Goal: Information Seeking & Learning: Check status

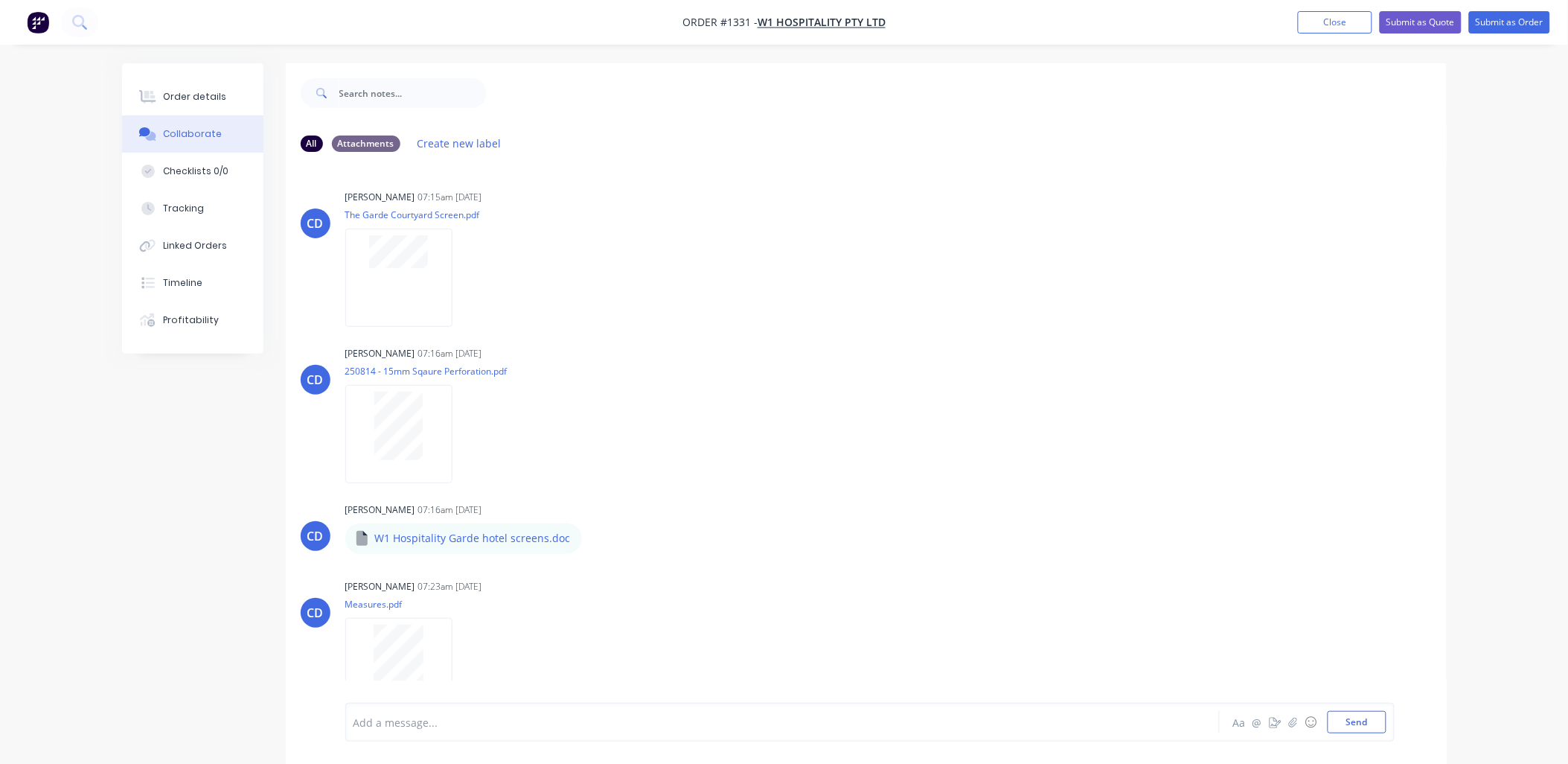
click at [1322, 26] on button "Close" at bounding box center [1335, 21] width 74 height 22
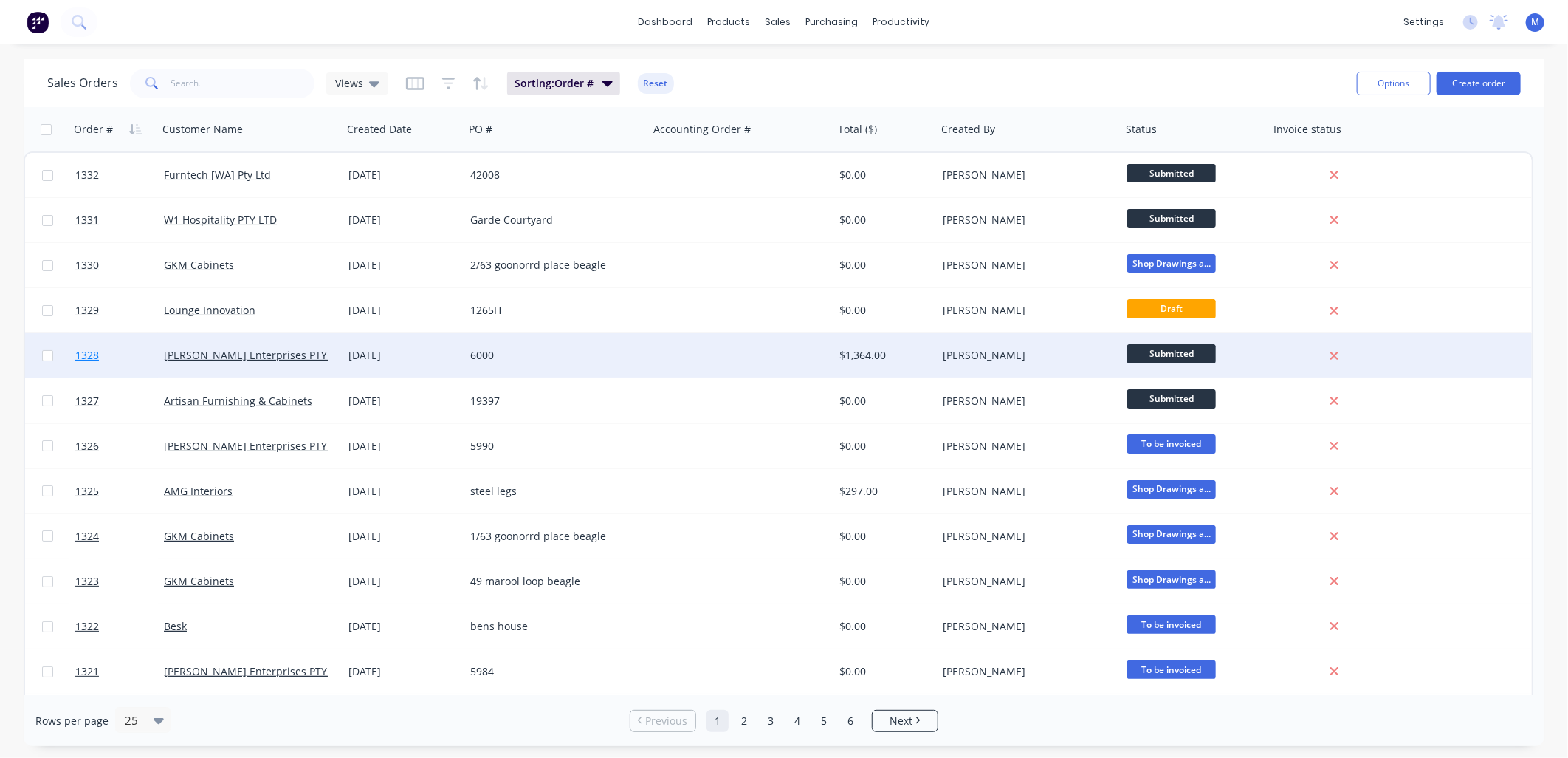
click at [85, 356] on span "1328" at bounding box center [87, 355] width 23 height 15
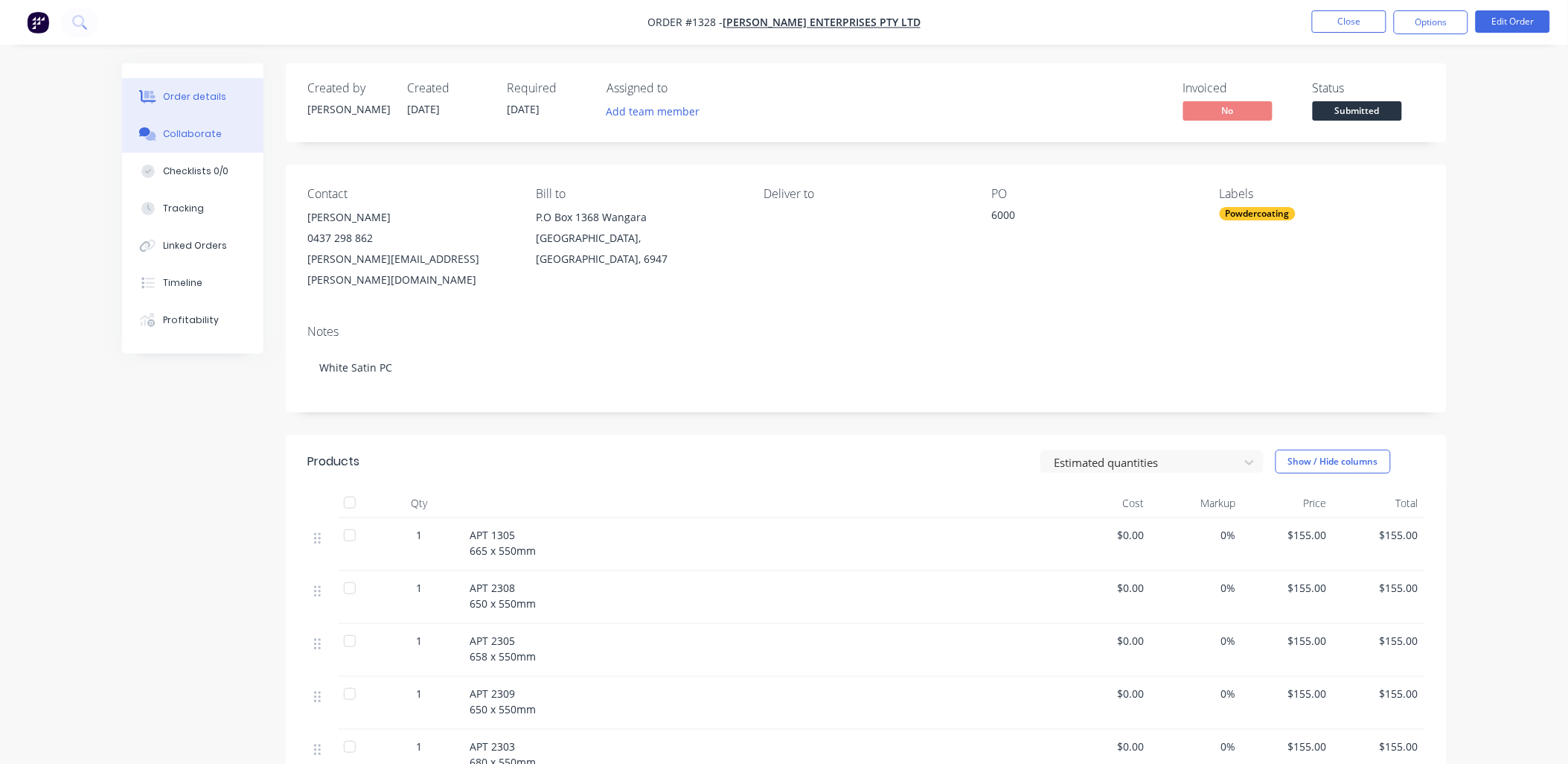
click at [205, 133] on div "Collaborate" at bounding box center [192, 134] width 59 height 14
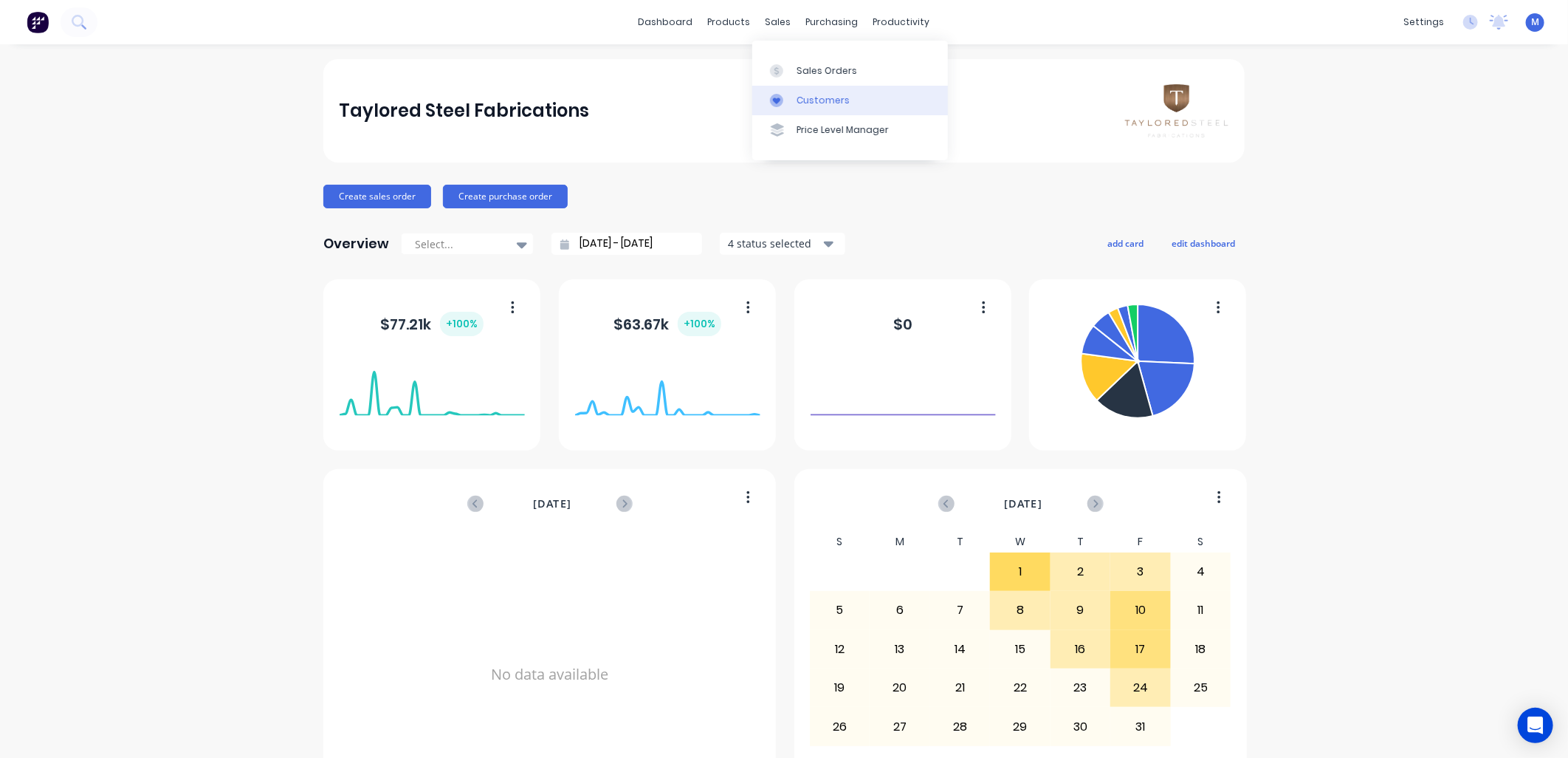
click at [787, 97] on div at bounding box center [781, 101] width 22 height 14
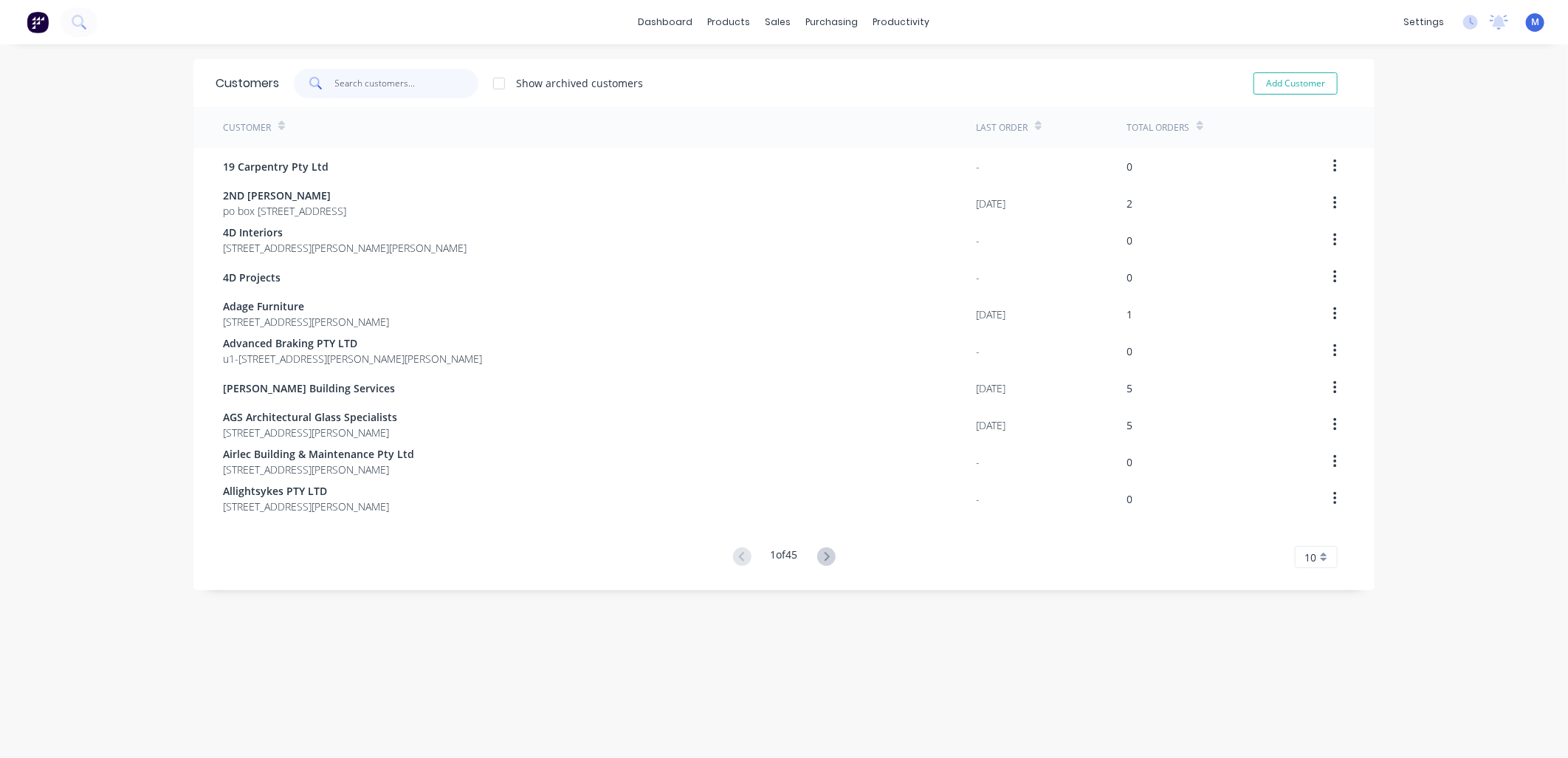
click at [409, 86] on input "text" at bounding box center [407, 83] width 144 height 29
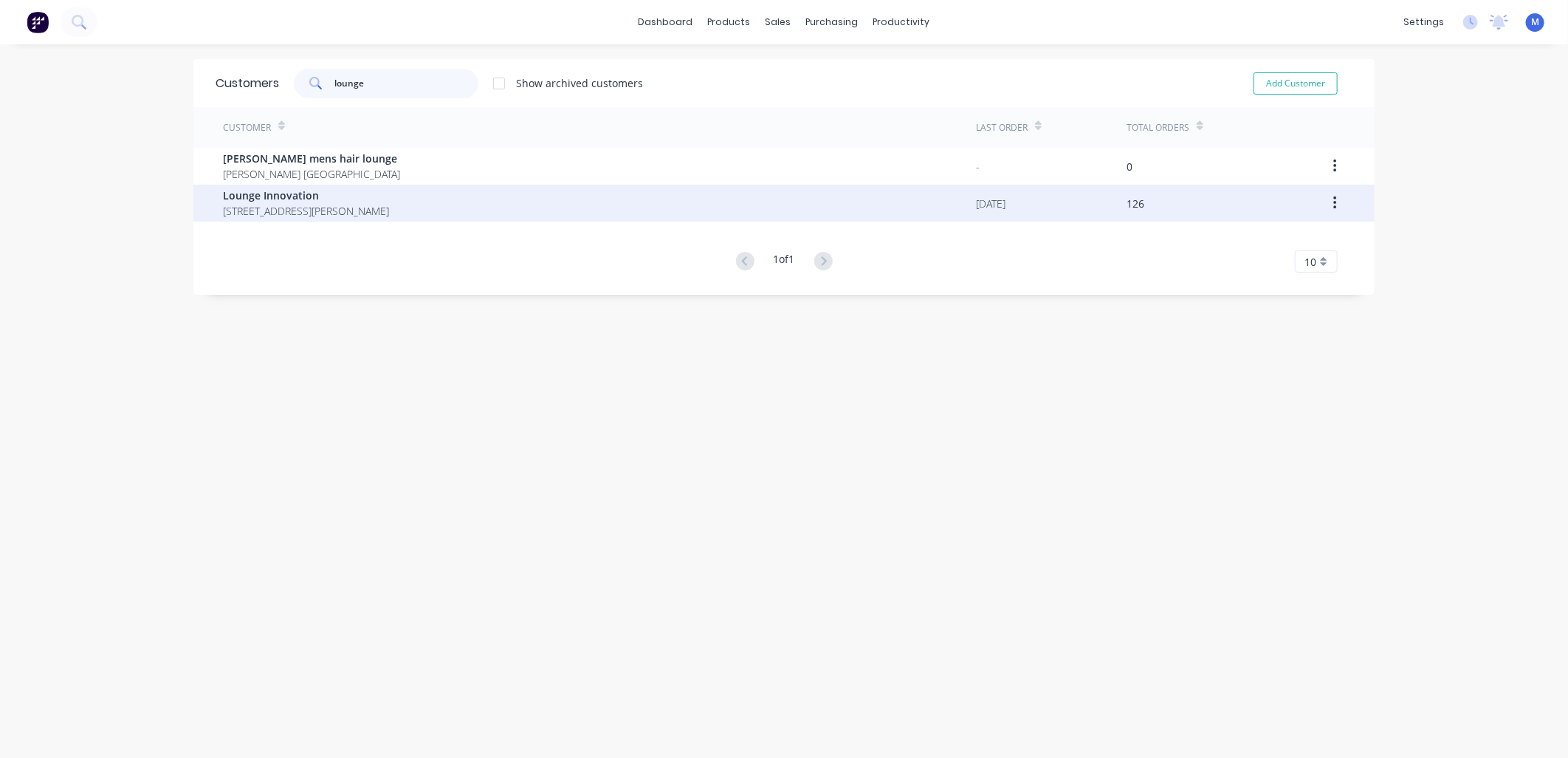
type input "lounge"
click at [318, 204] on span "[STREET_ADDRESS][PERSON_NAME]" at bounding box center [305, 211] width 166 height 16
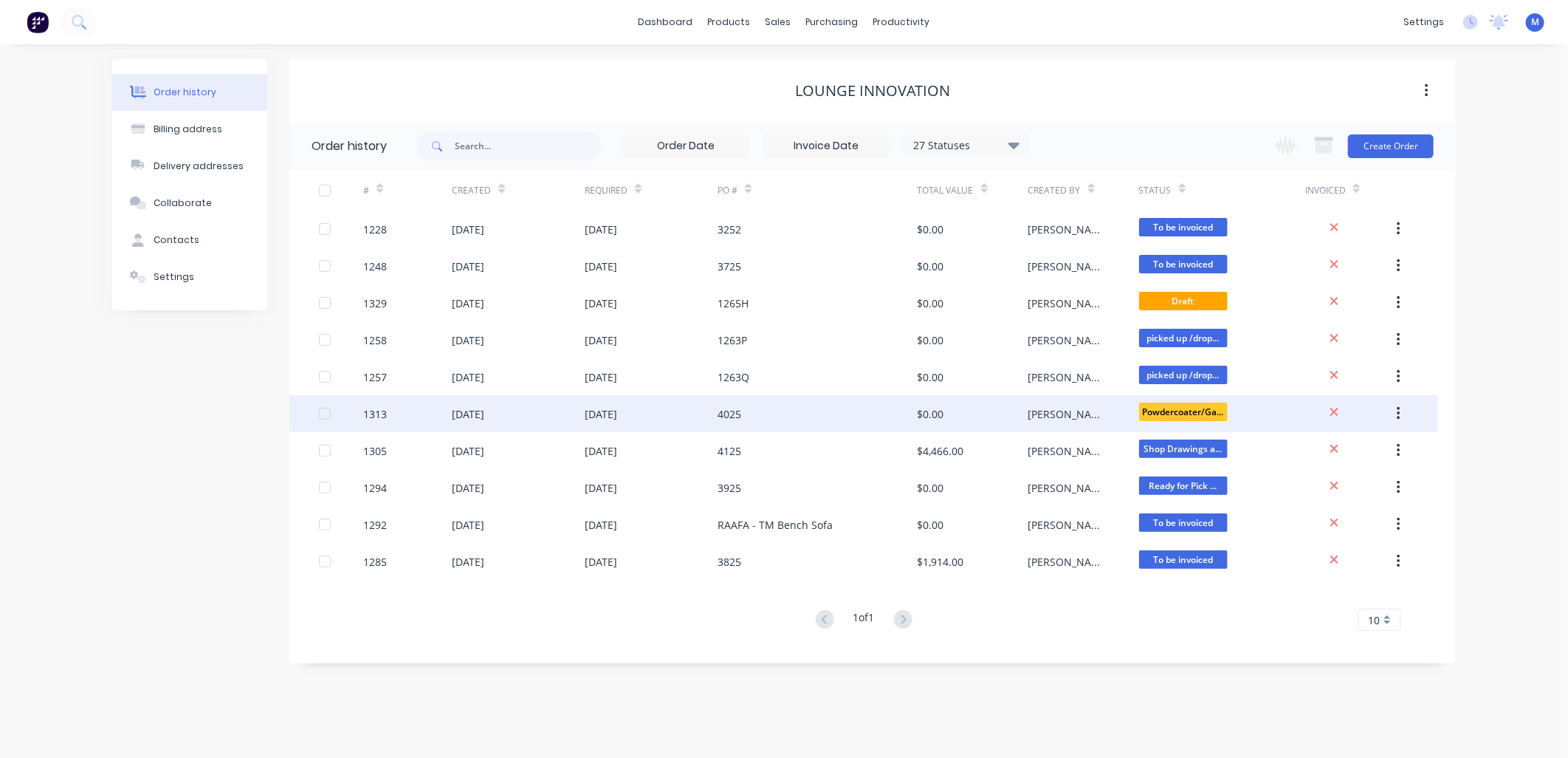
click at [735, 409] on div "4025" at bounding box center [730, 414] width 23 height 16
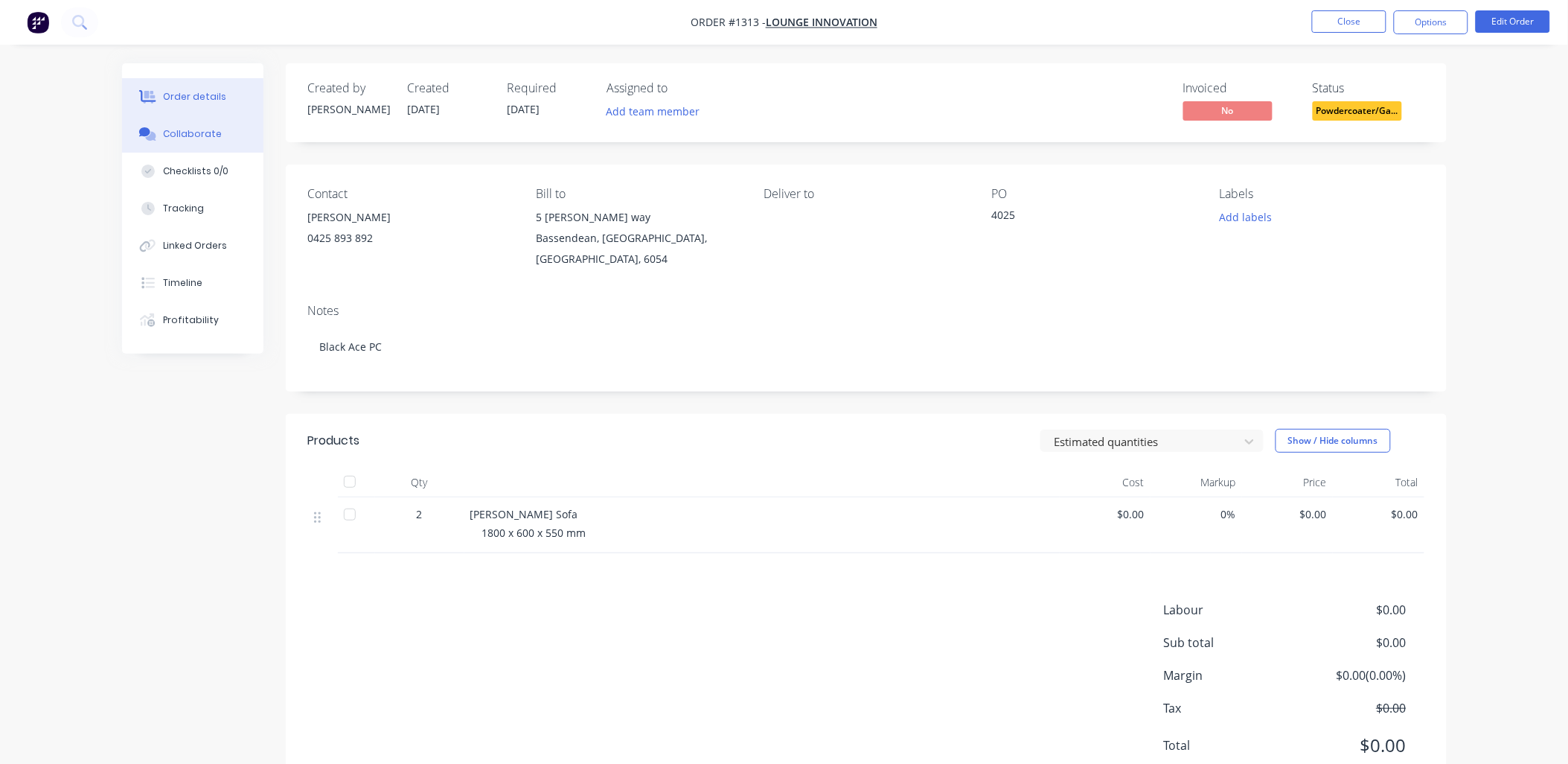
click at [195, 134] on div "Collaborate" at bounding box center [192, 134] width 59 height 14
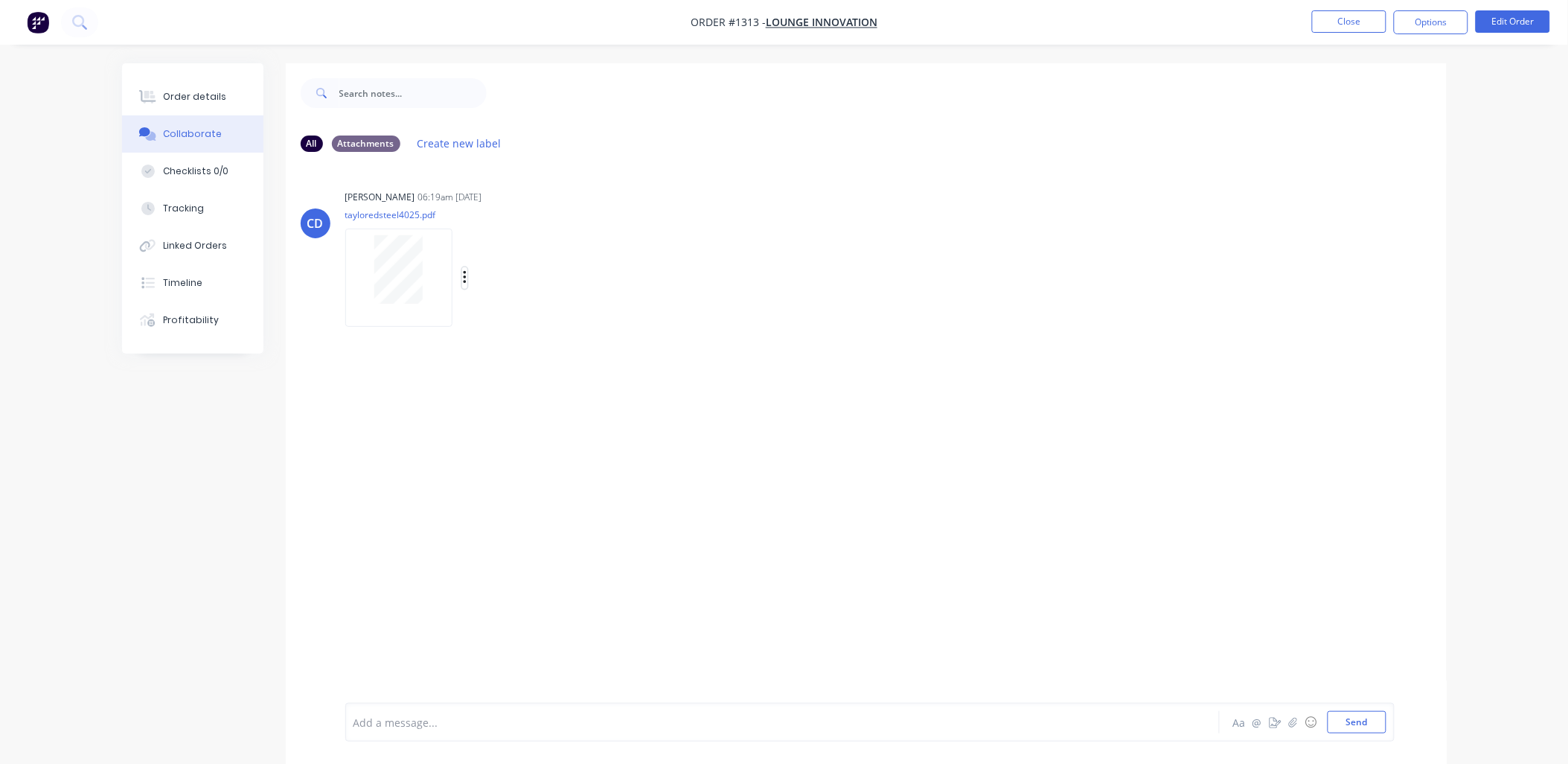
click at [464, 276] on icon "button" at bounding box center [464, 277] width 3 height 14
click at [515, 313] on button "Download" at bounding box center [562, 318] width 167 height 33
click at [1349, 718] on button "Send" at bounding box center [1357, 722] width 59 height 22
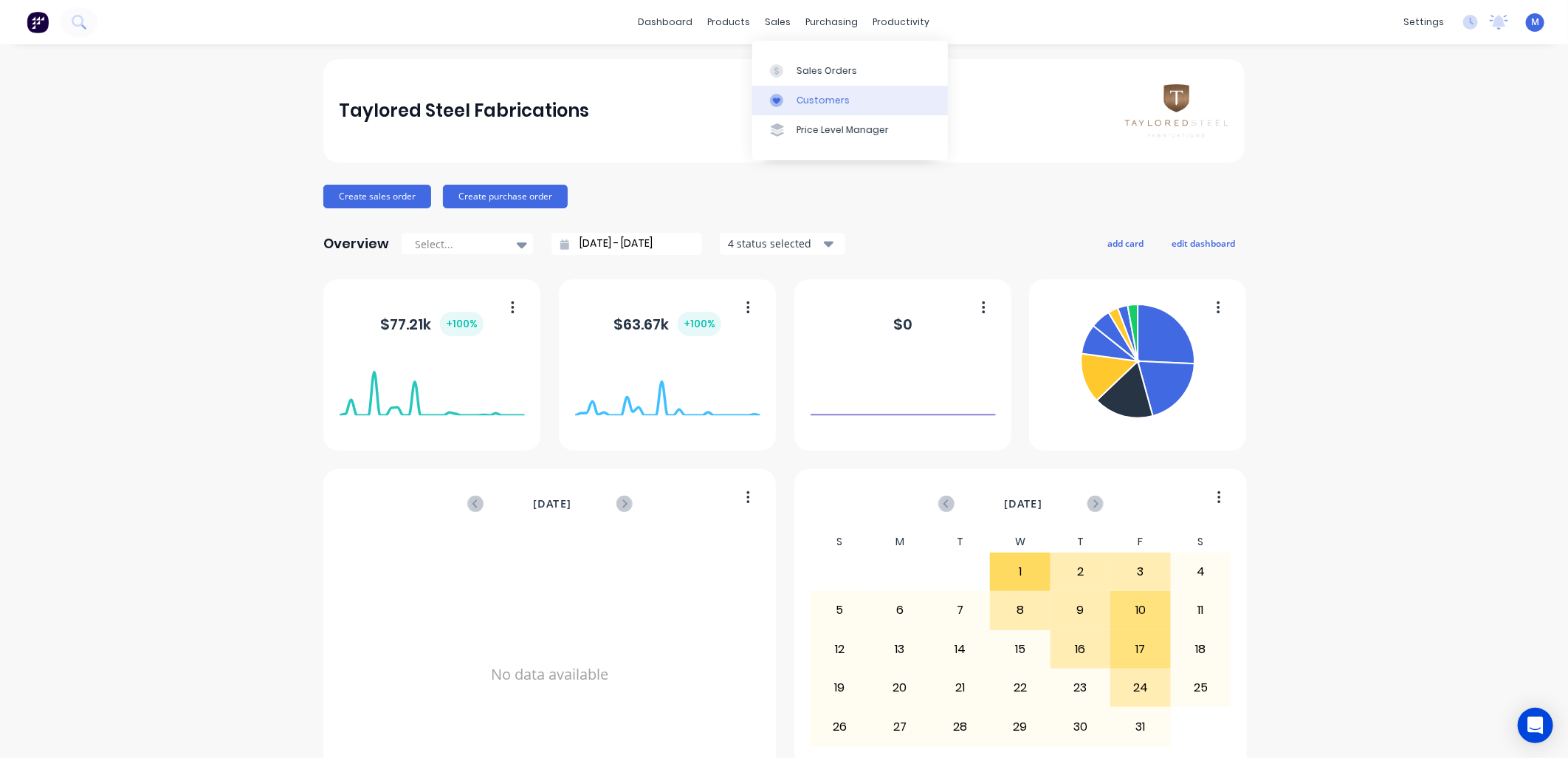
click at [816, 94] on div "Customers" at bounding box center [823, 101] width 53 height 14
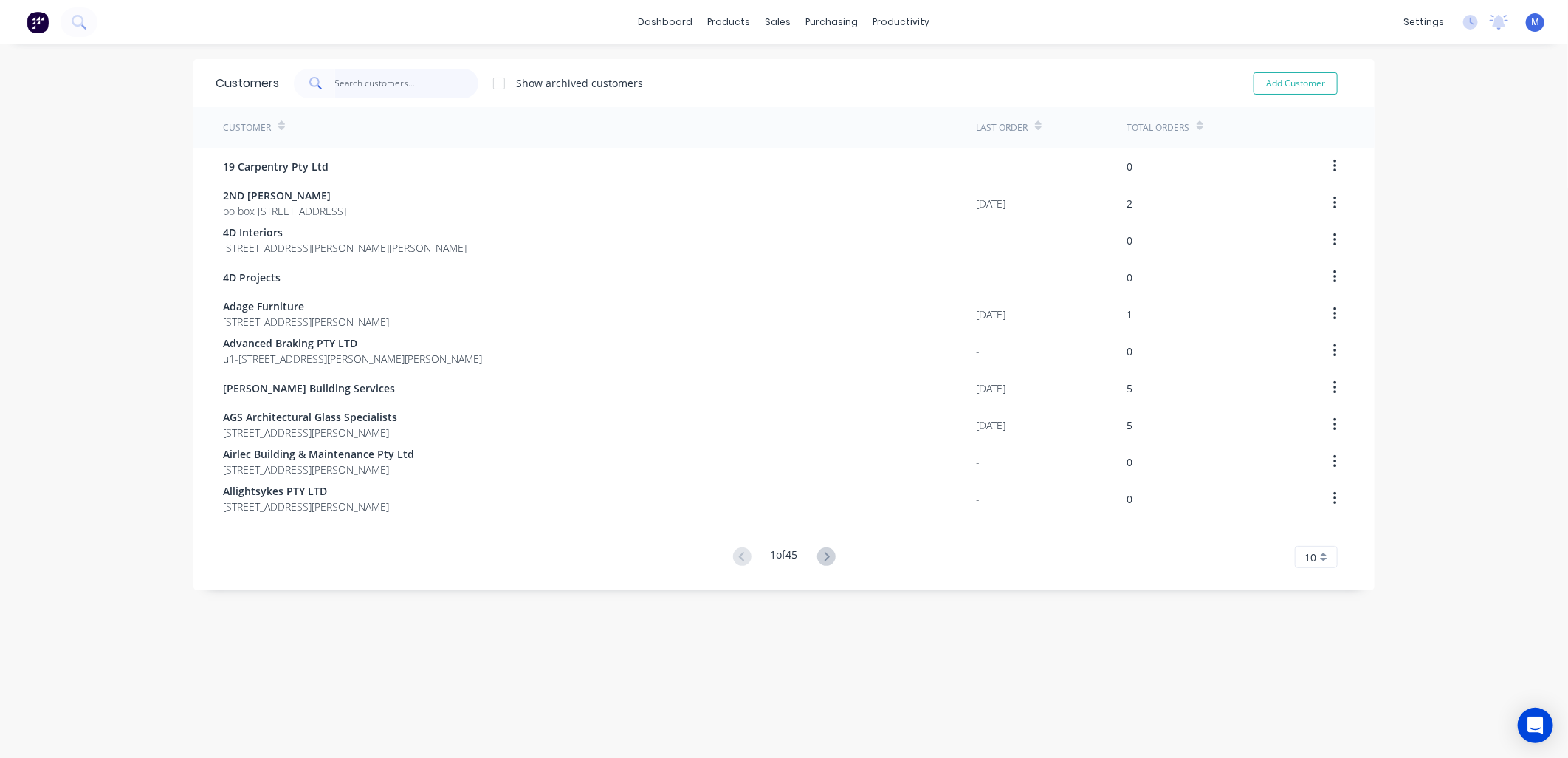
click at [375, 89] on input "text" at bounding box center [407, 83] width 144 height 29
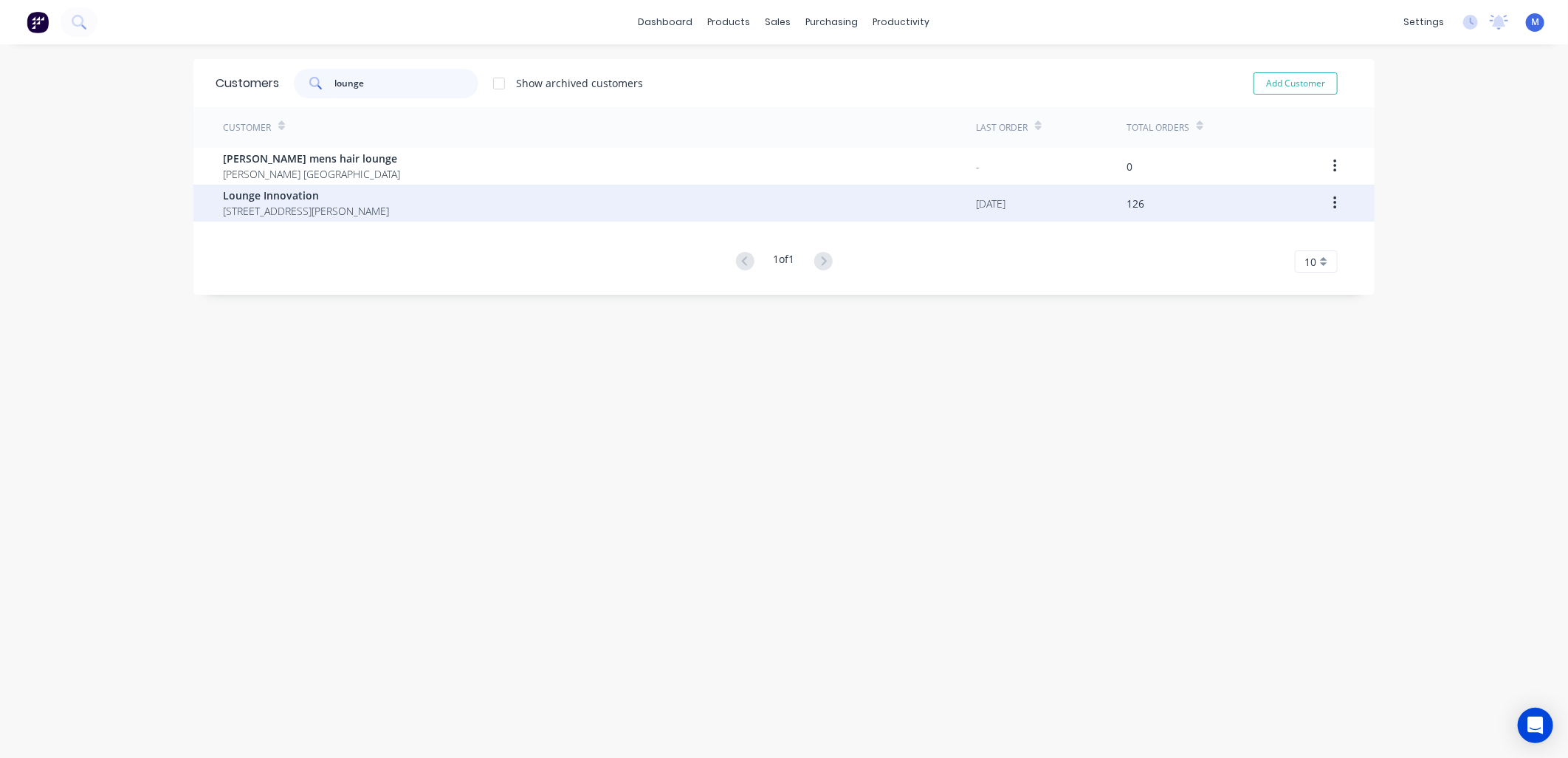
type input "lounge"
click at [333, 201] on span "Lounge Innovation" at bounding box center [305, 196] width 166 height 16
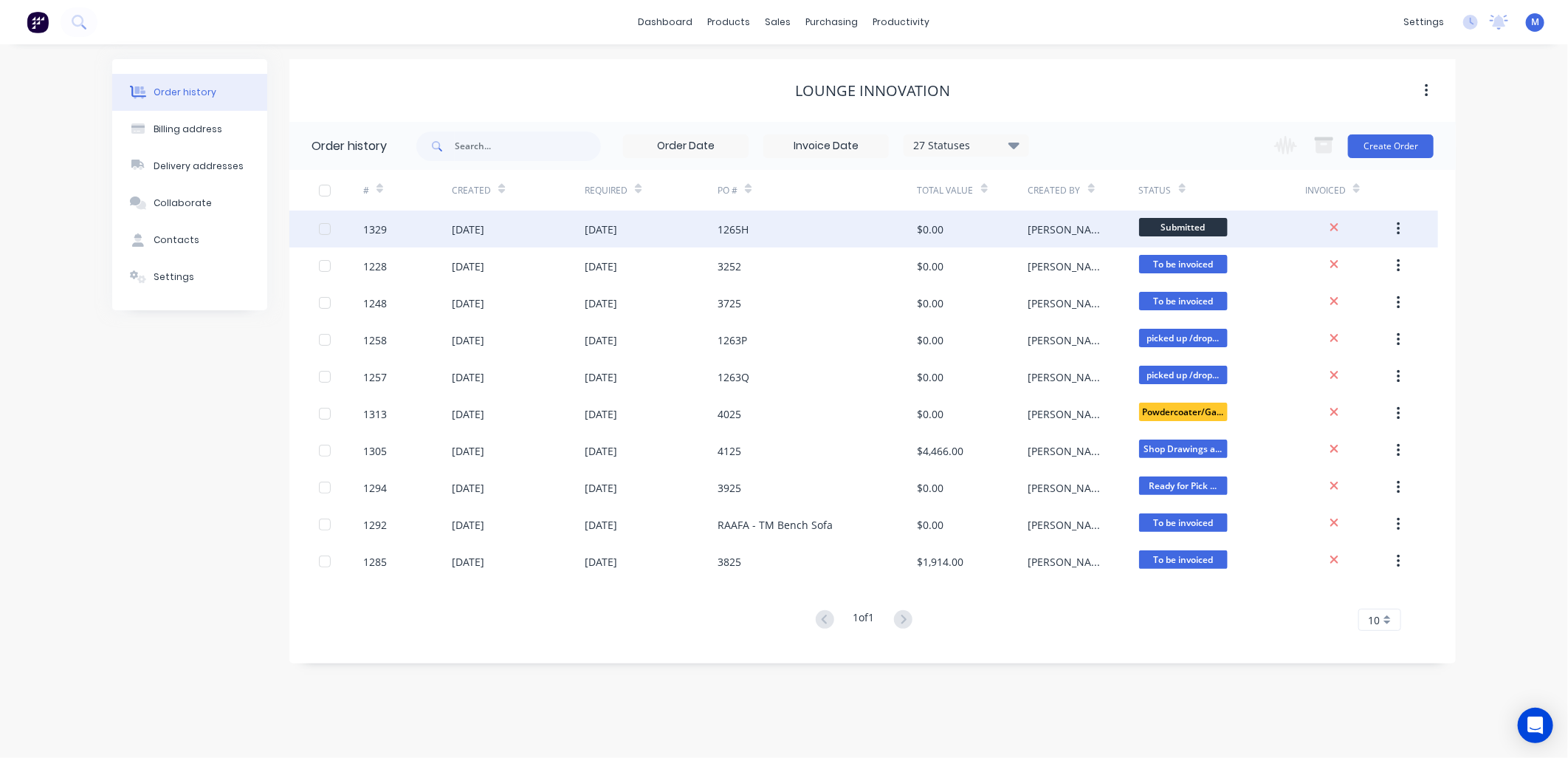
click at [720, 230] on div "1265H" at bounding box center [734, 230] width 31 height 16
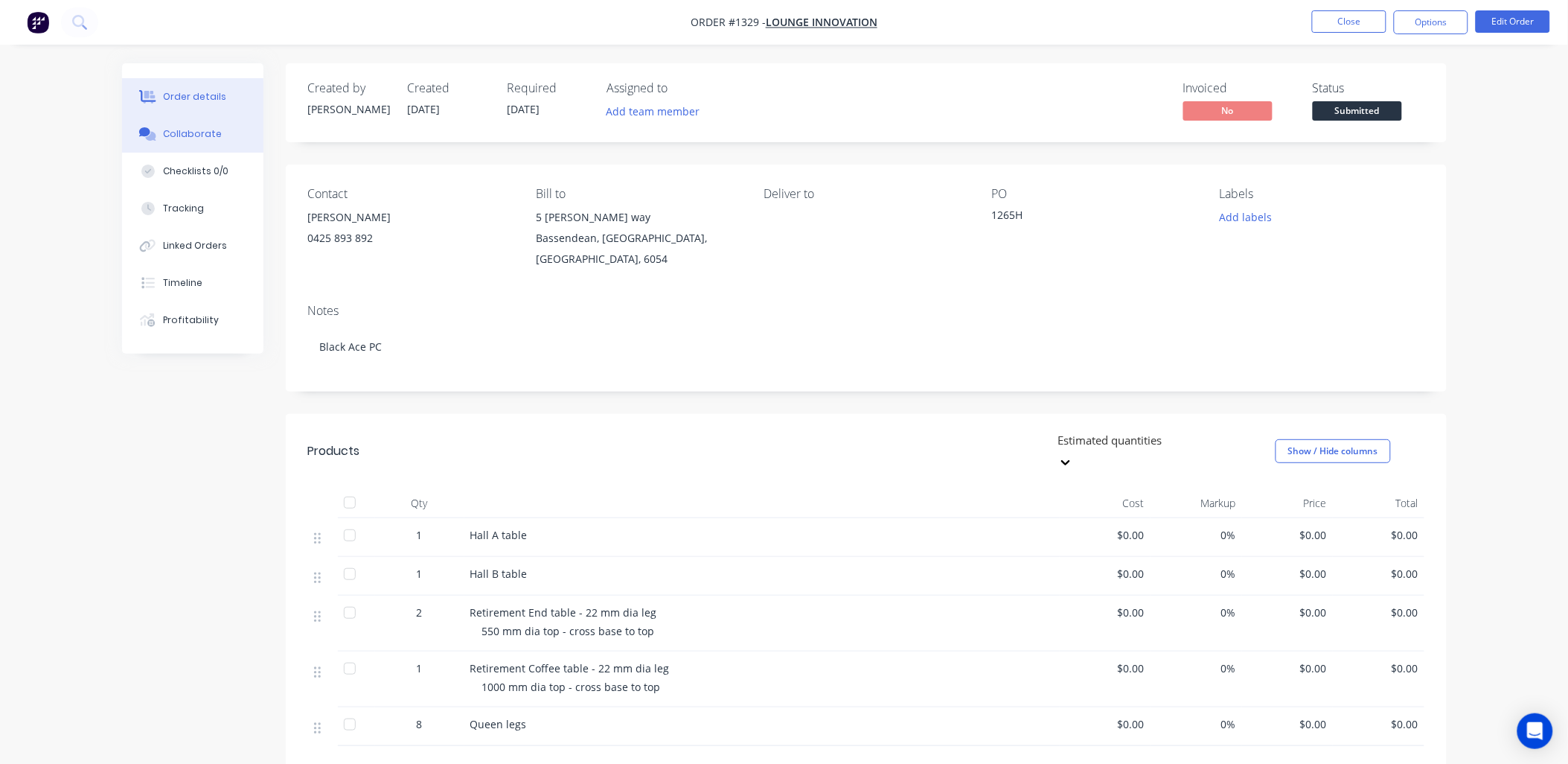
click at [205, 128] on div "Collaborate" at bounding box center [192, 134] width 59 height 14
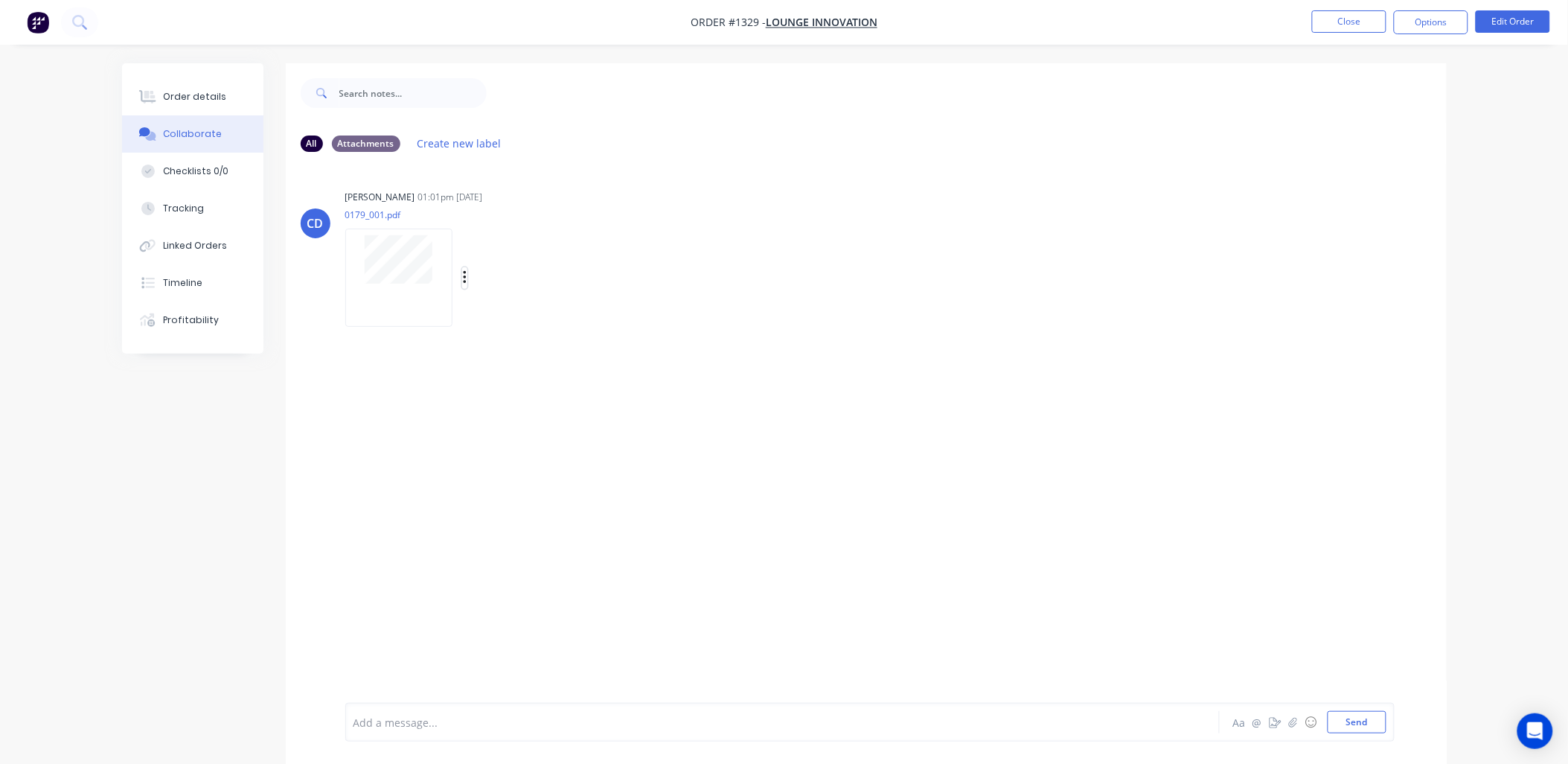
click at [463, 276] on icon "button" at bounding box center [465, 278] width 5 height 18
click at [518, 310] on button "Download" at bounding box center [562, 318] width 167 height 33
drag, startPoint x: 195, startPoint y: 99, endPoint x: 184, endPoint y: 99, distance: 11.0
click at [195, 99] on div "Order details" at bounding box center [194, 97] width 64 height 14
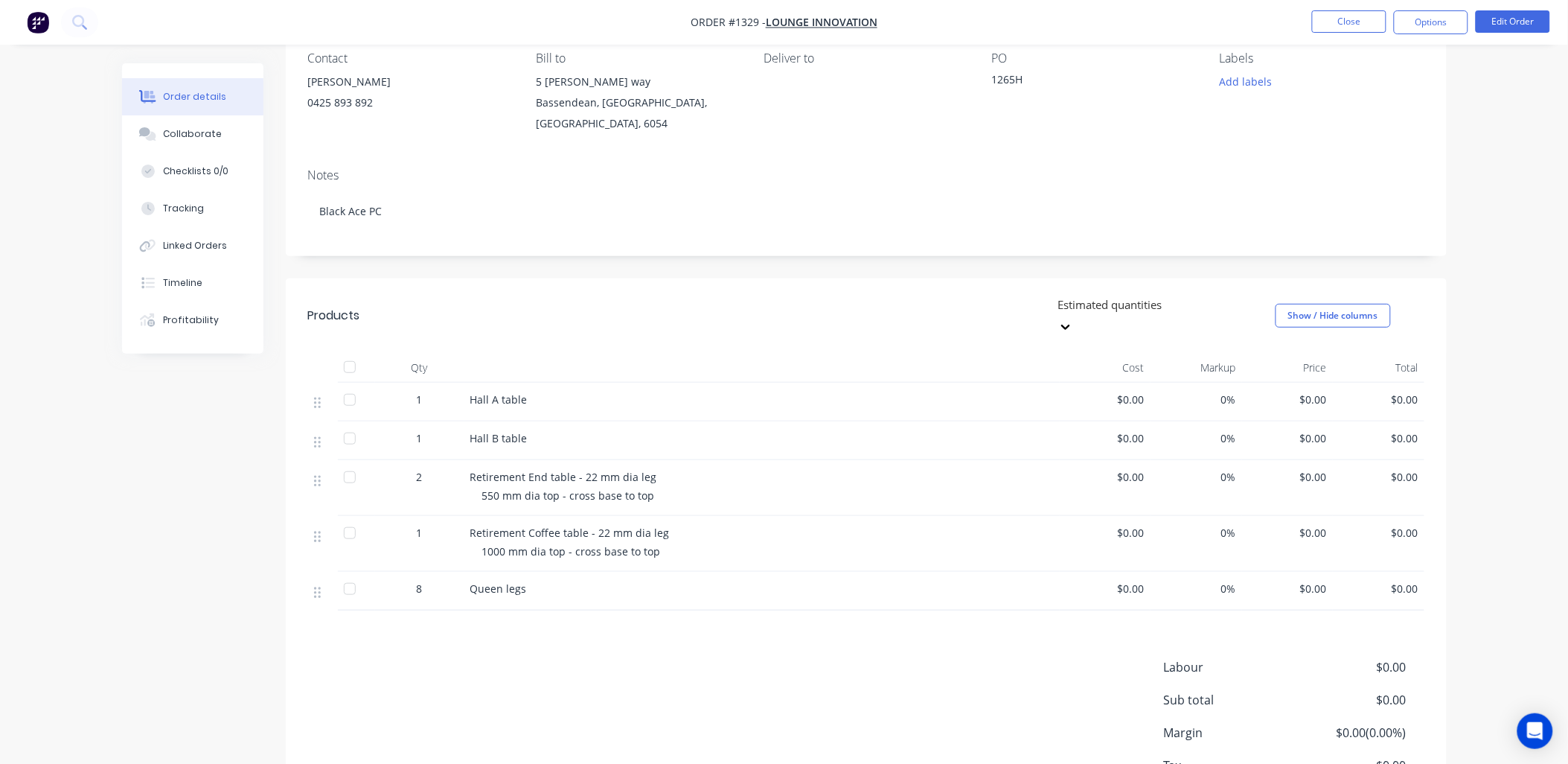
scroll to position [165, 0]
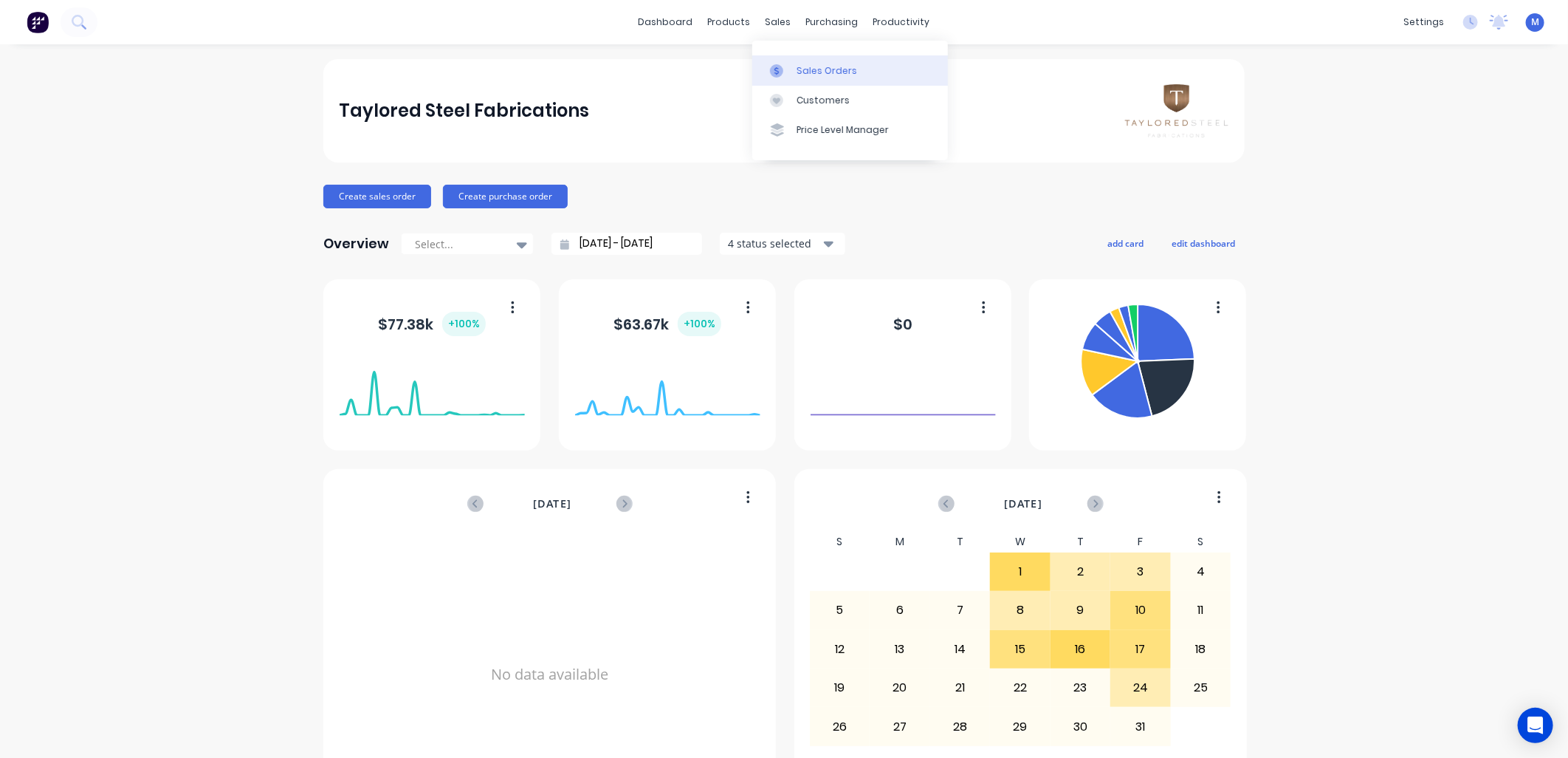
click at [788, 65] on div at bounding box center [781, 71] width 22 height 14
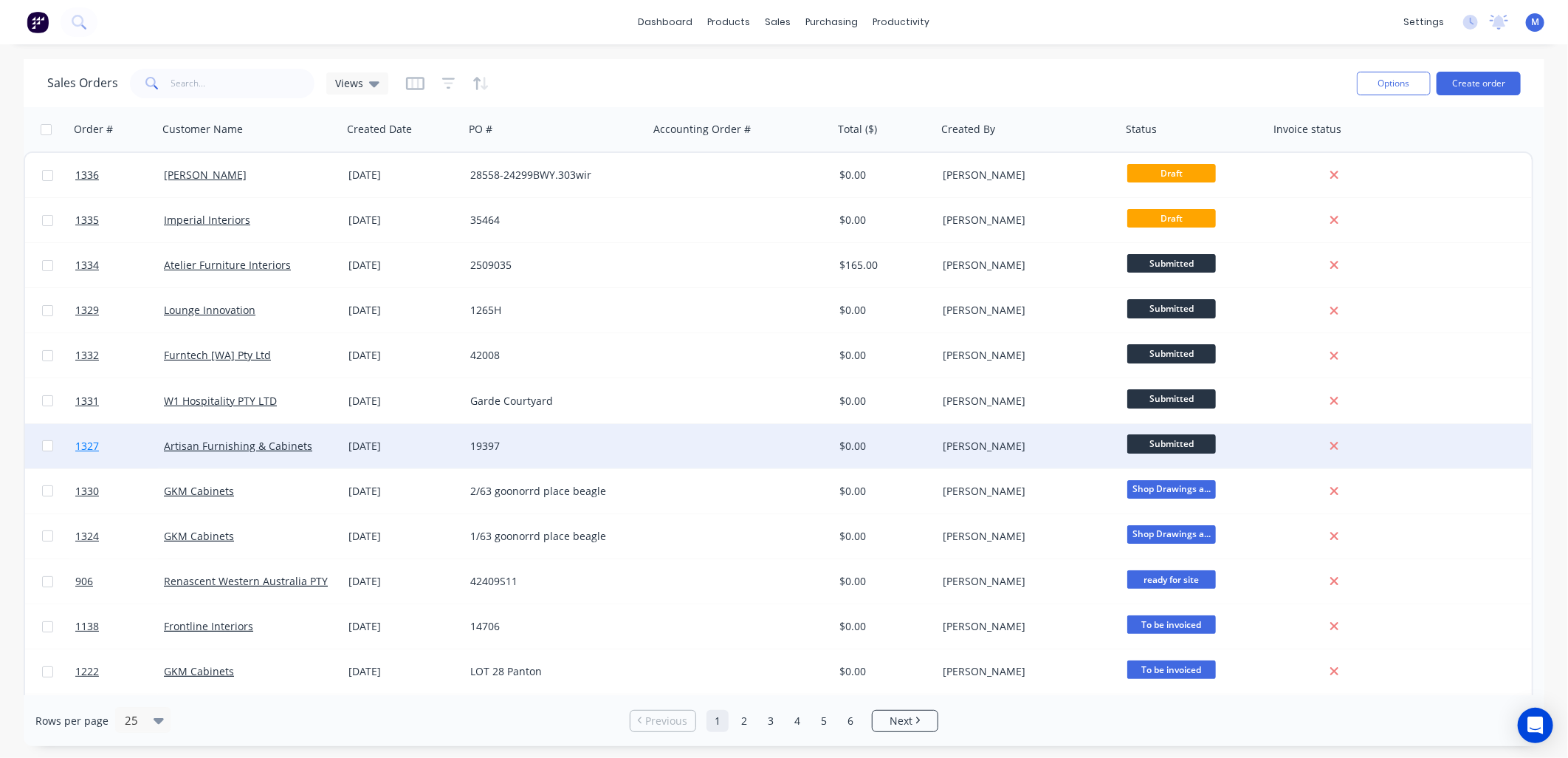
click at [101, 449] on link "1327" at bounding box center [119, 446] width 88 height 45
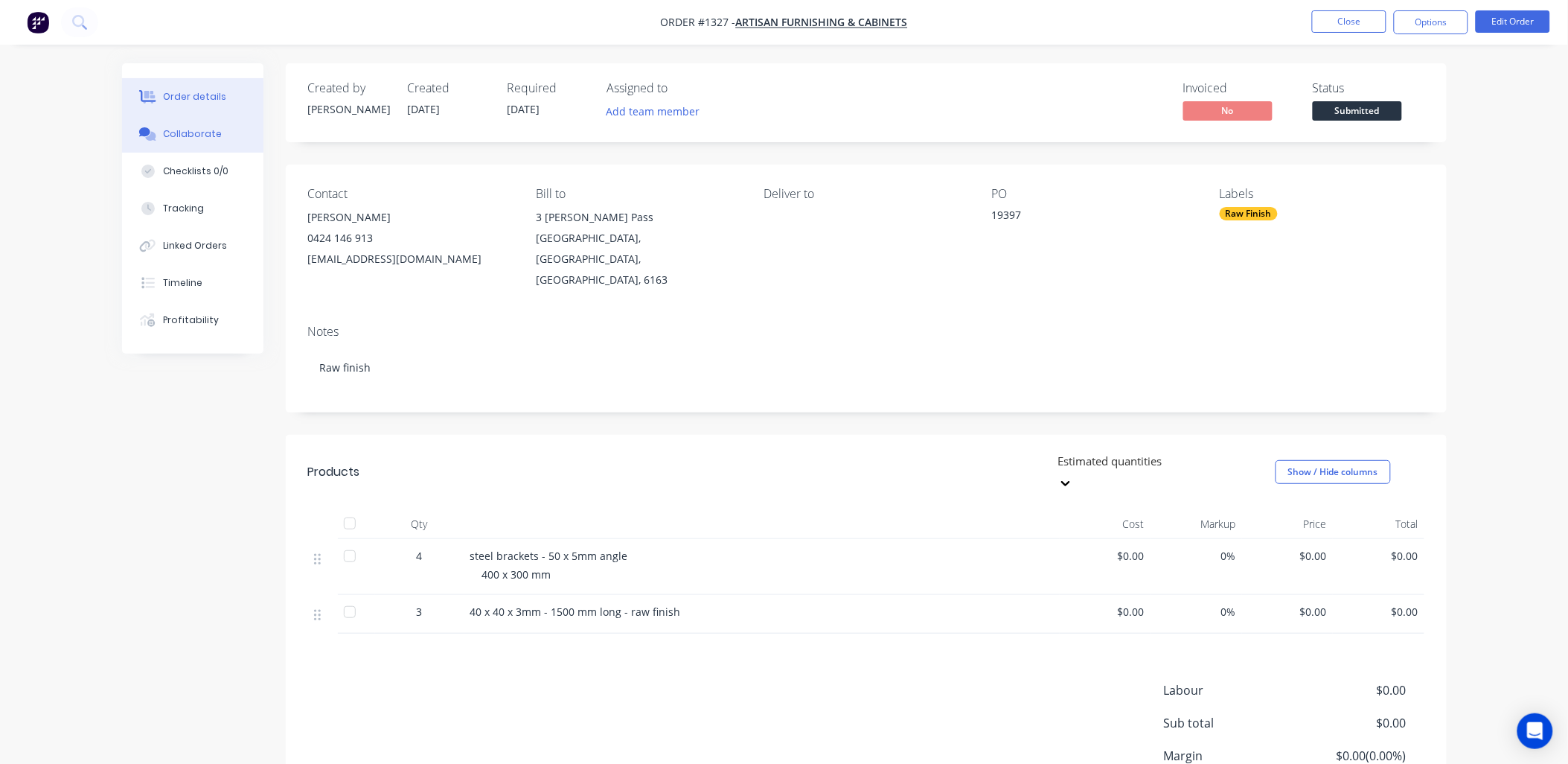
click at [199, 132] on div "Collaborate" at bounding box center [192, 134] width 59 height 14
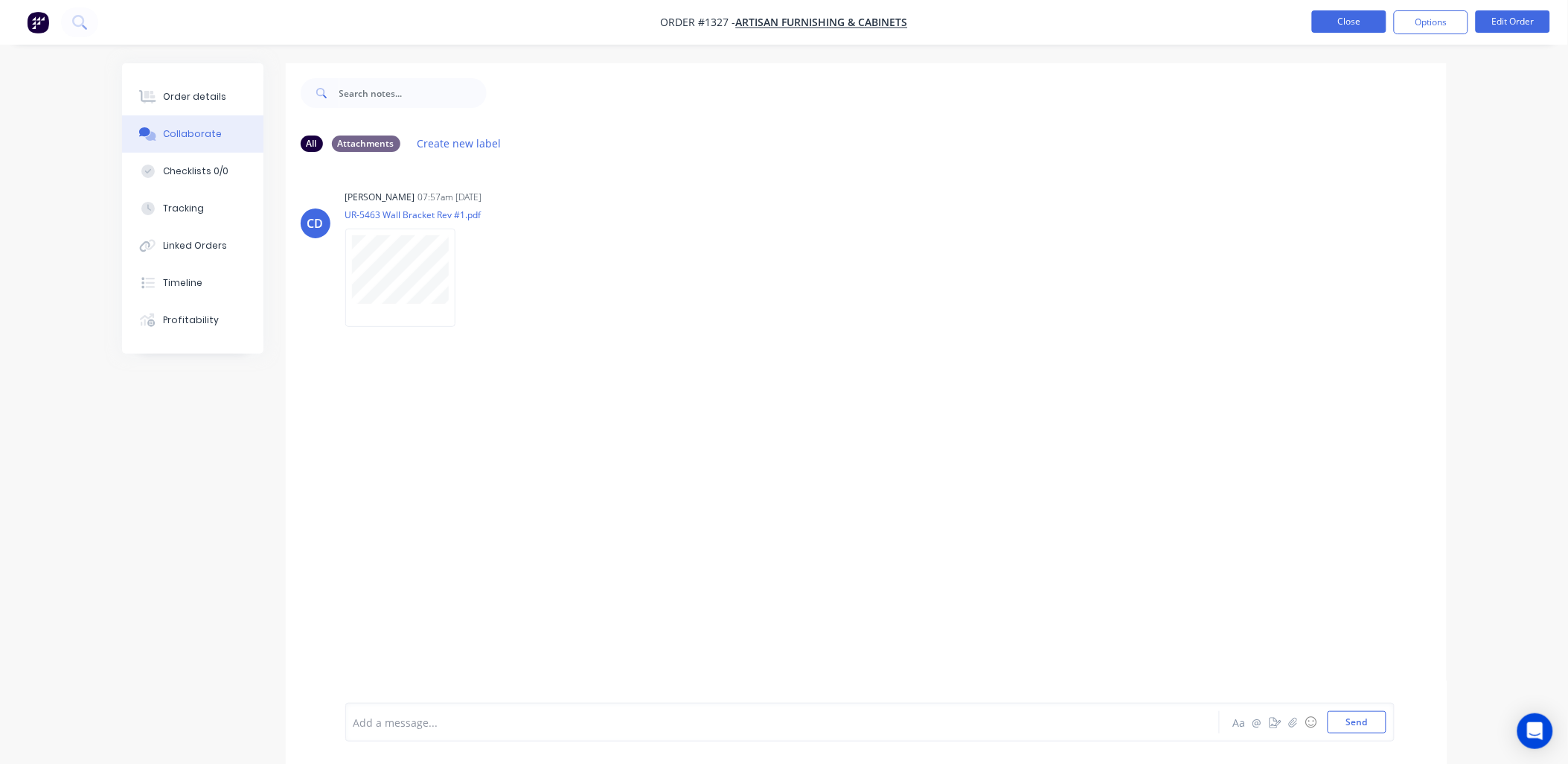
click at [1347, 26] on button "Close" at bounding box center [1349, 21] width 74 height 22
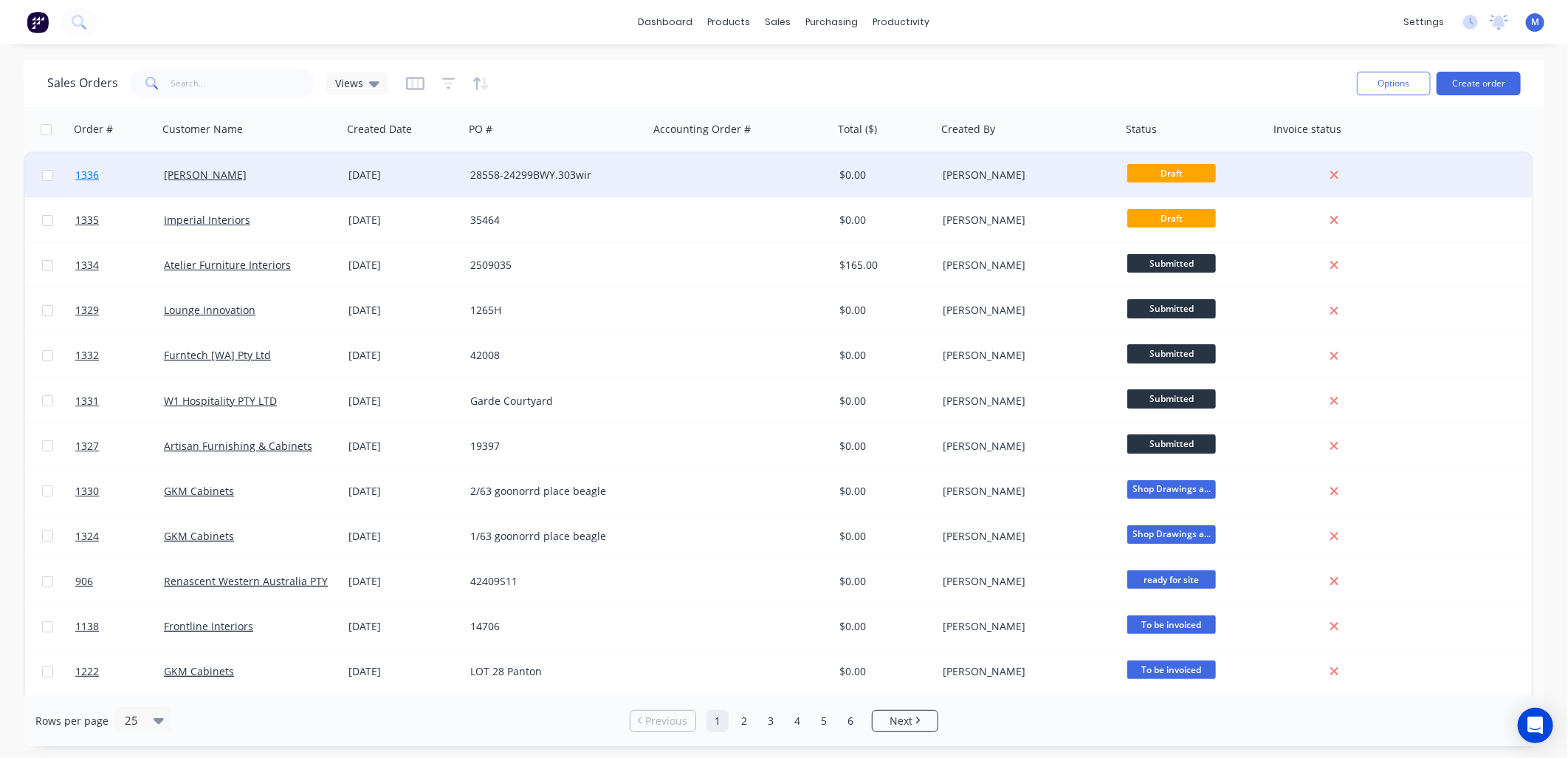
click at [91, 175] on span "1336" at bounding box center [87, 174] width 23 height 15
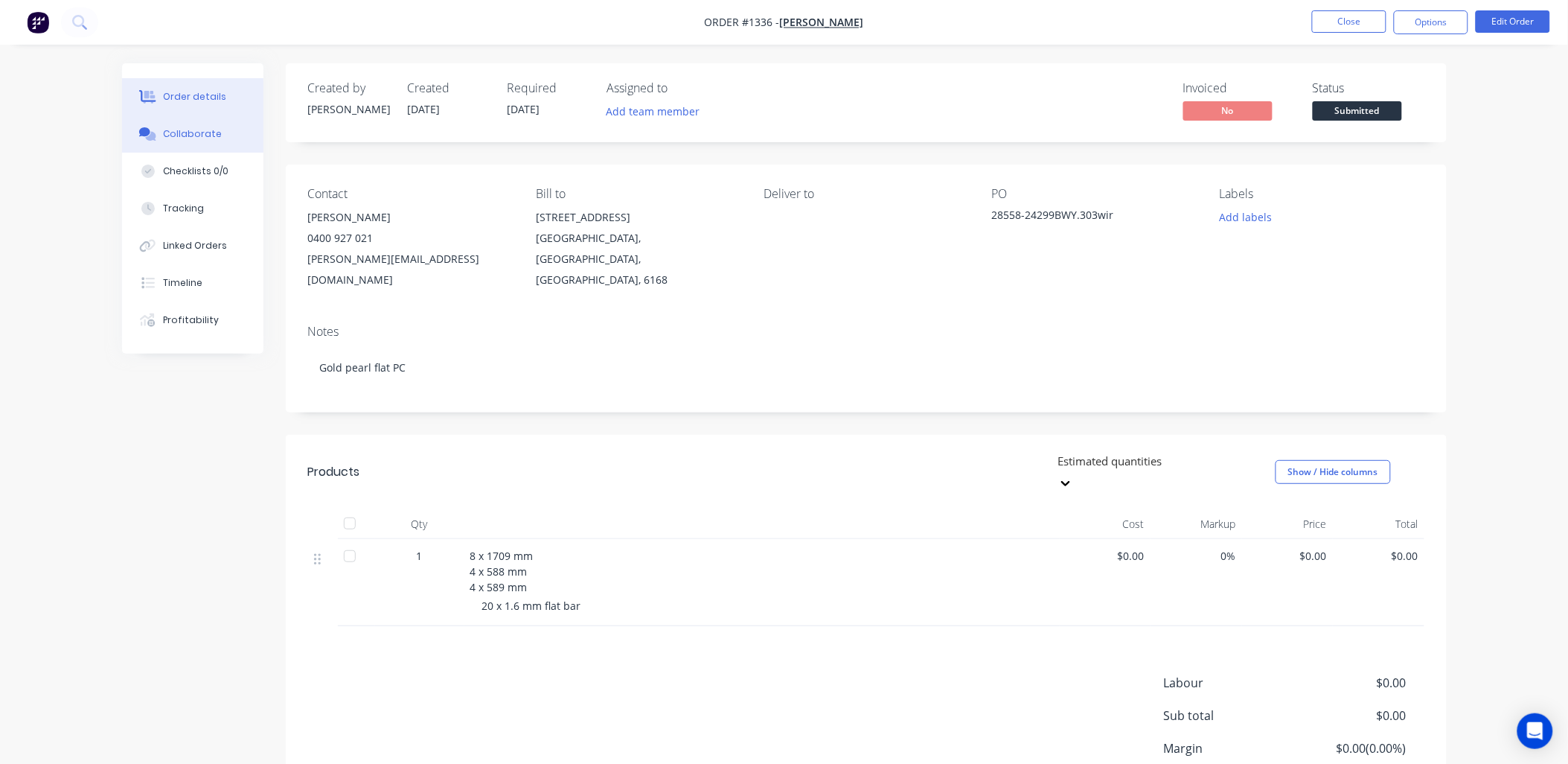
click at [202, 139] on div "Collaborate" at bounding box center [192, 134] width 59 height 14
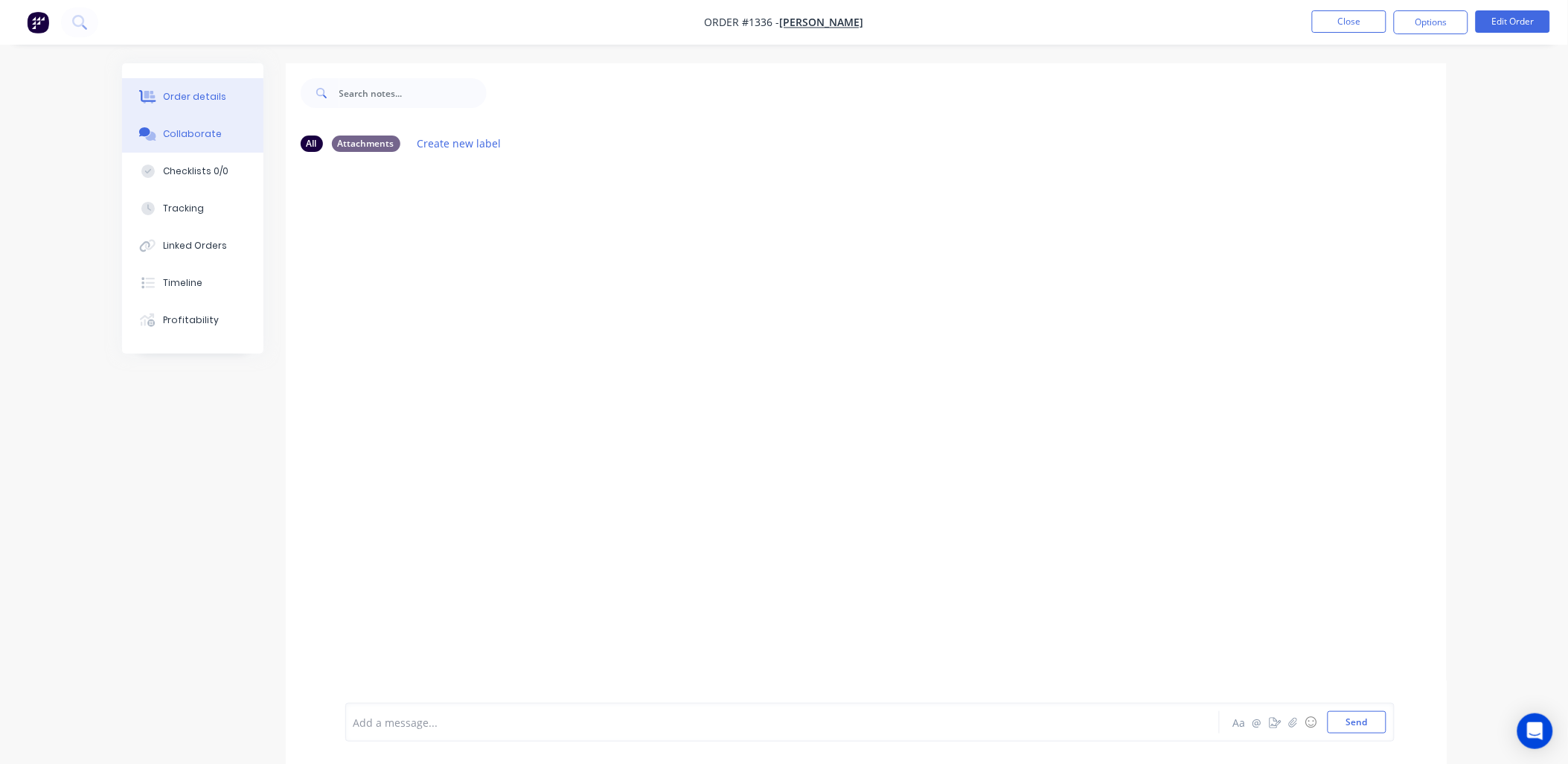
click at [208, 99] on div "Order details" at bounding box center [194, 97] width 64 height 14
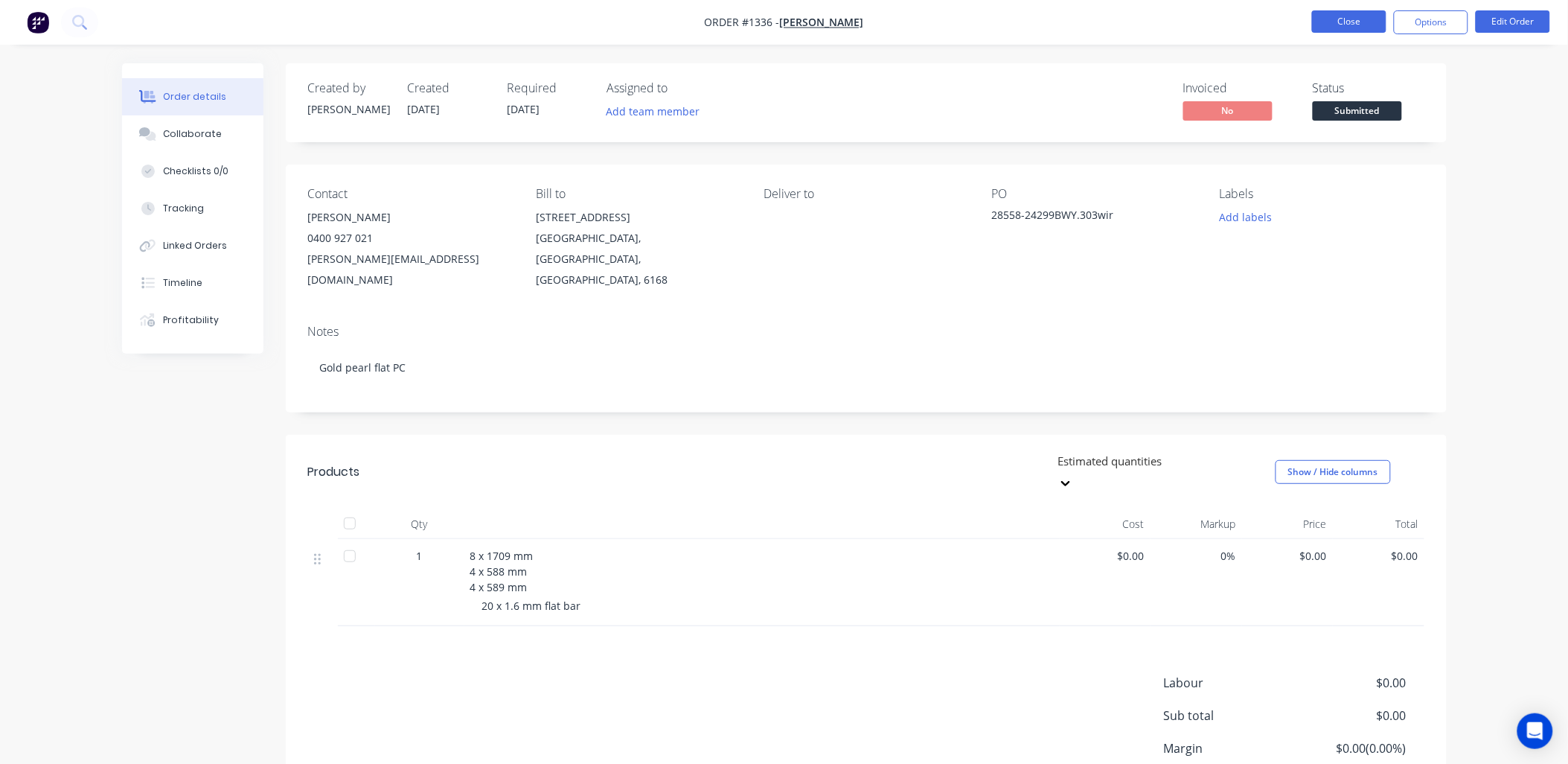
click at [1325, 25] on button "Close" at bounding box center [1349, 21] width 74 height 22
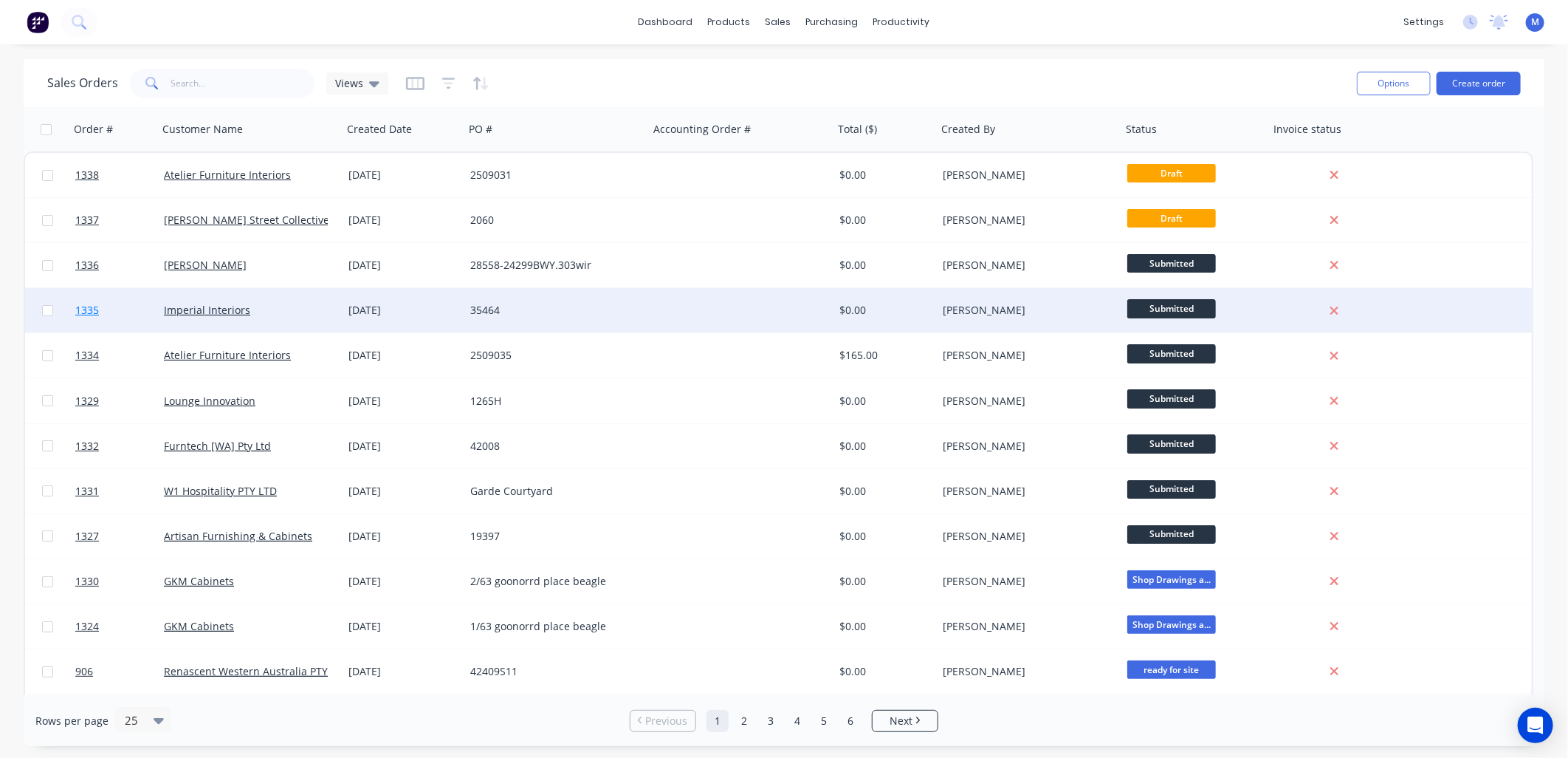
click at [84, 308] on span "1335" at bounding box center [87, 309] width 23 height 15
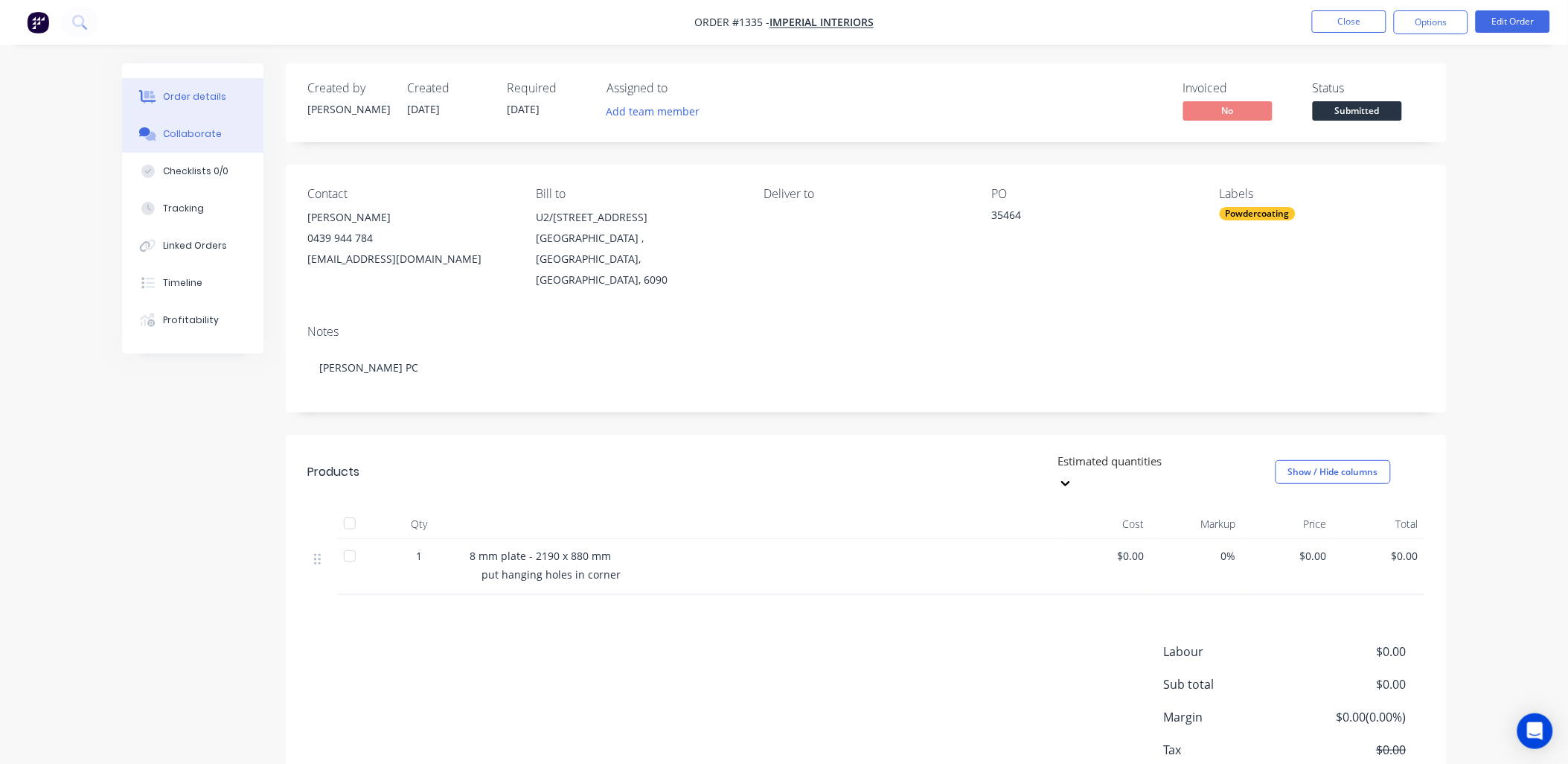
click at [213, 132] on div "Collaborate" at bounding box center [192, 134] width 59 height 14
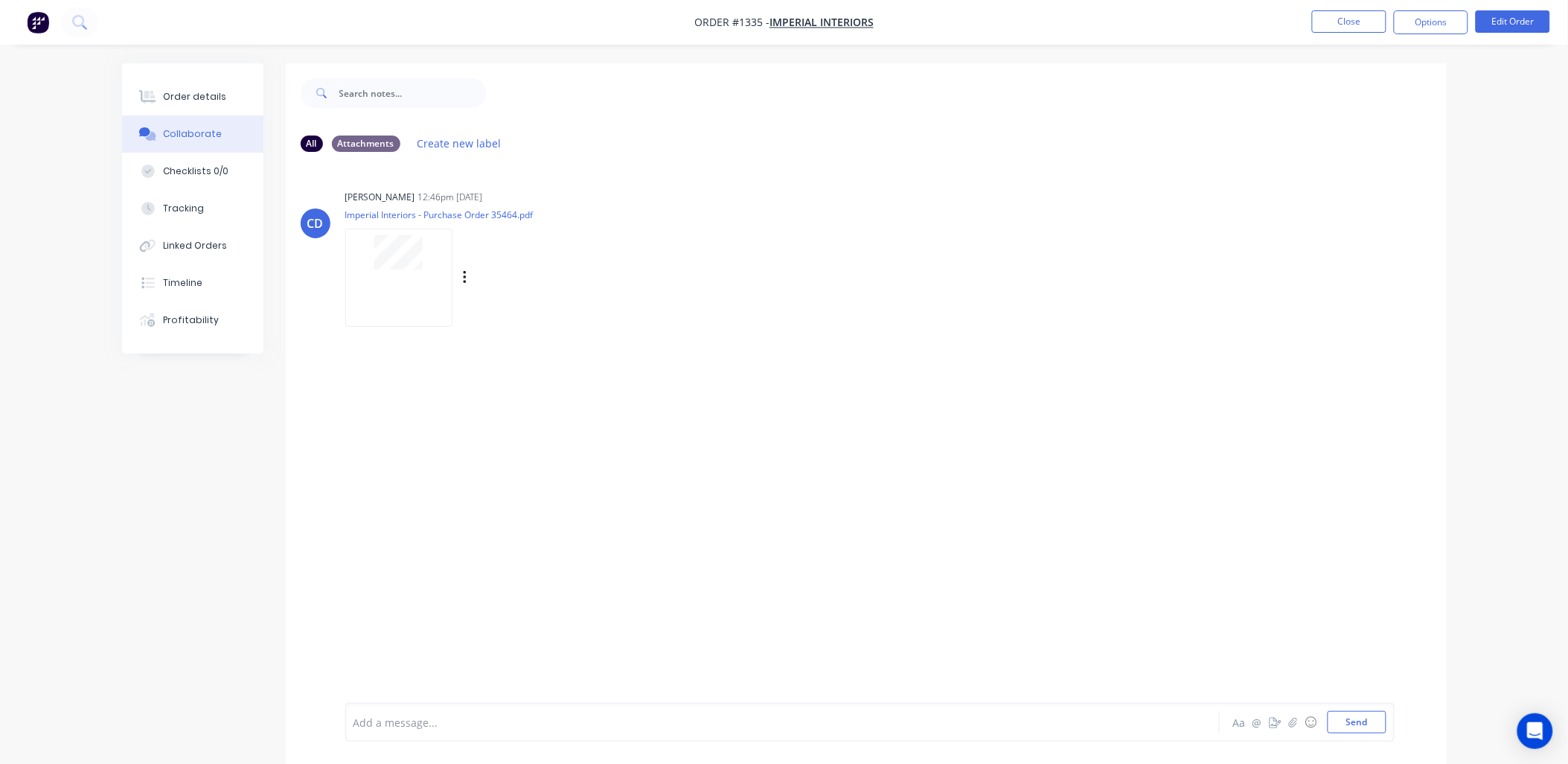
click at [400, 272] on div at bounding box center [400, 277] width 107 height 98
